Goal: Find specific page/section: Find specific page/section

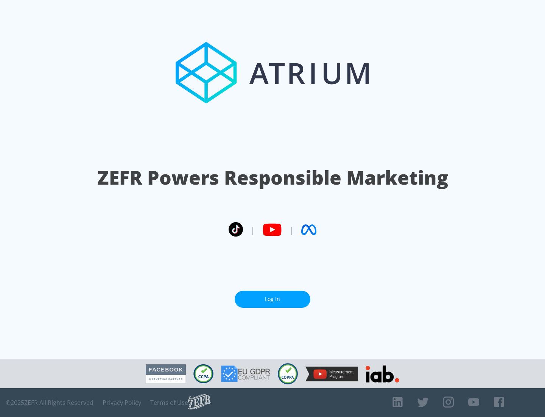
click at [273, 299] on link "Log In" at bounding box center [273, 298] width 76 height 17
